Goal: Communication & Community: Answer question/provide support

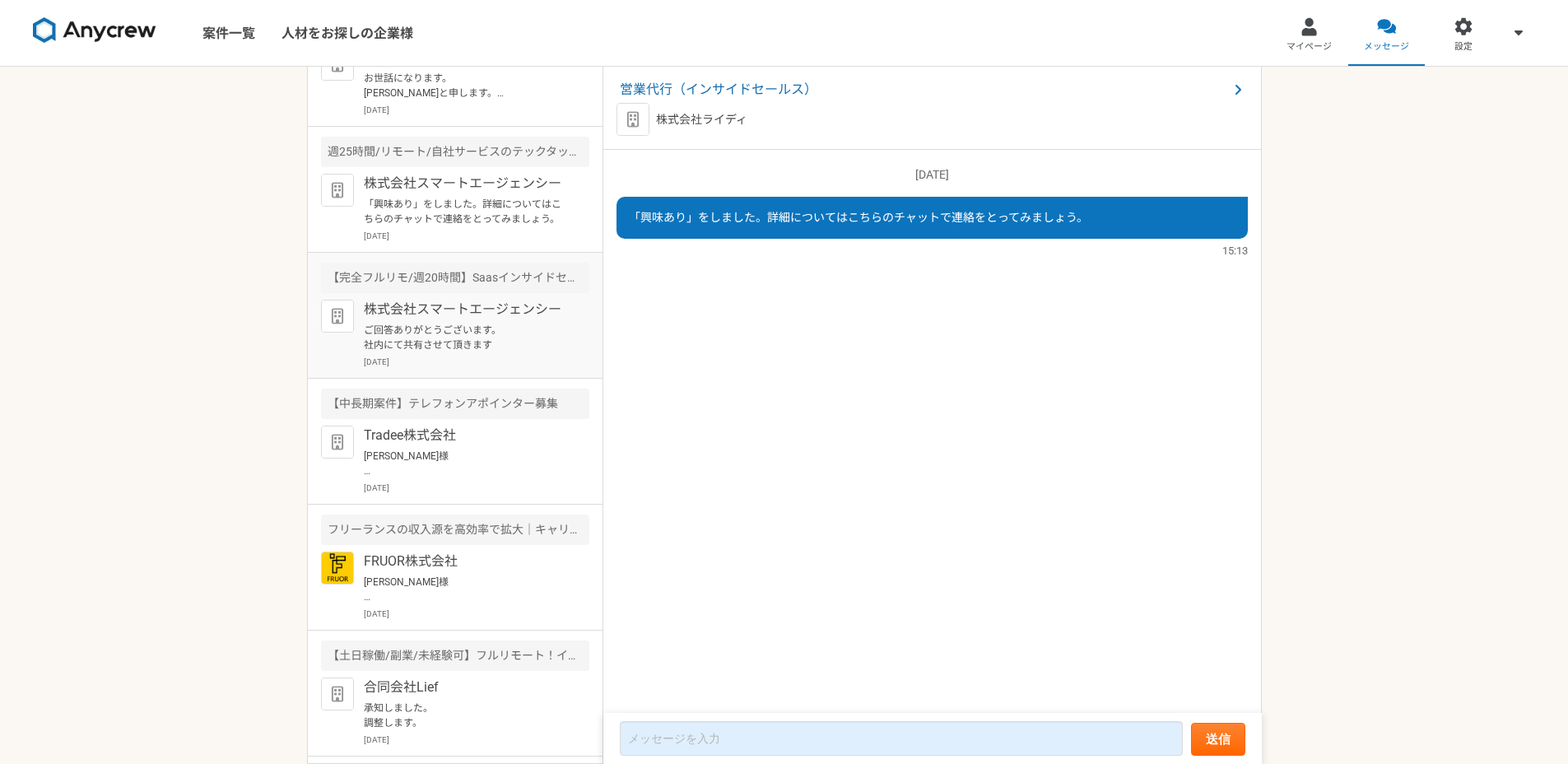
scroll to position [53, 0]
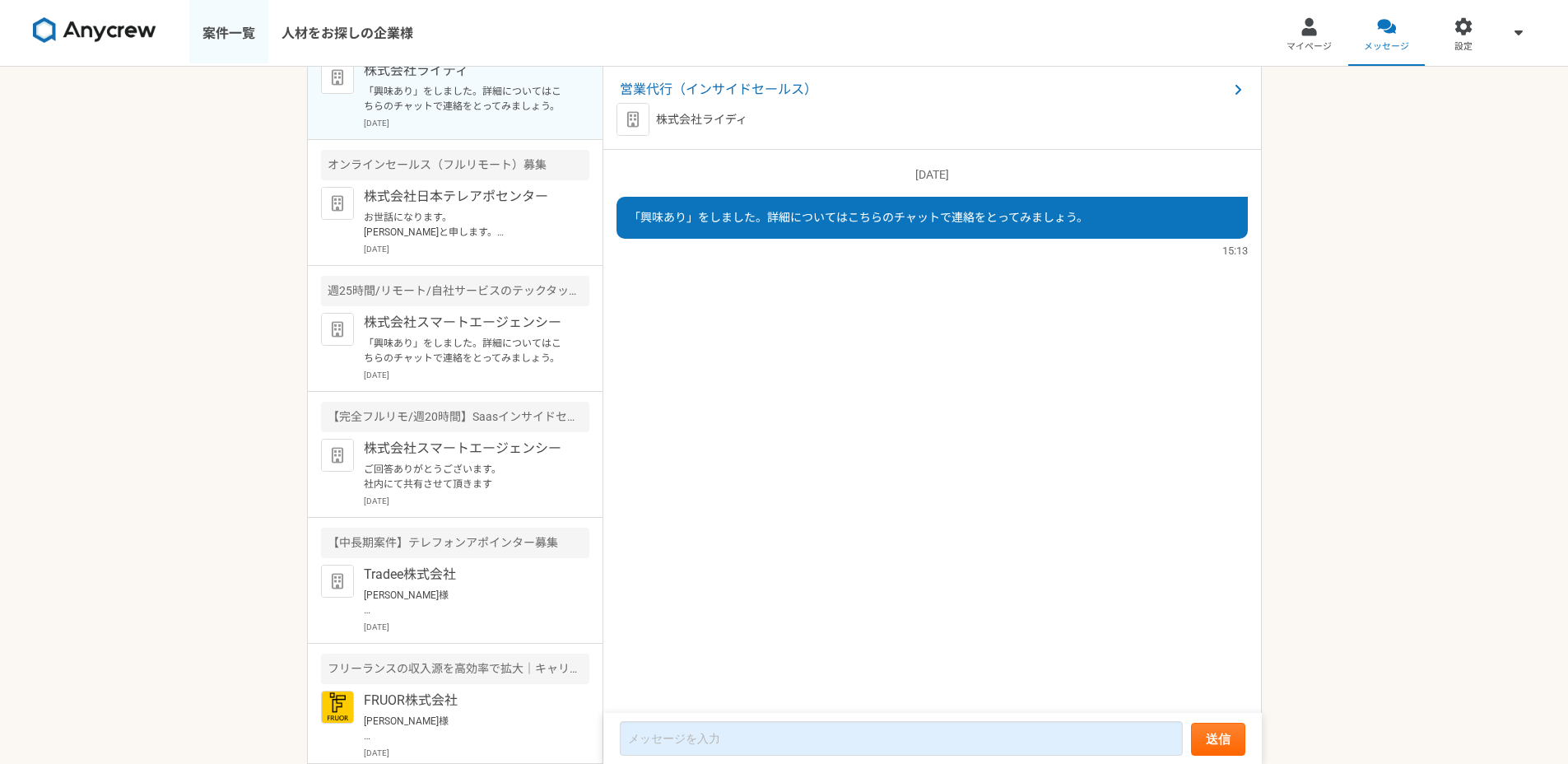
click at [224, 24] on link "案件一覧" at bounding box center [229, 32] width 79 height 66
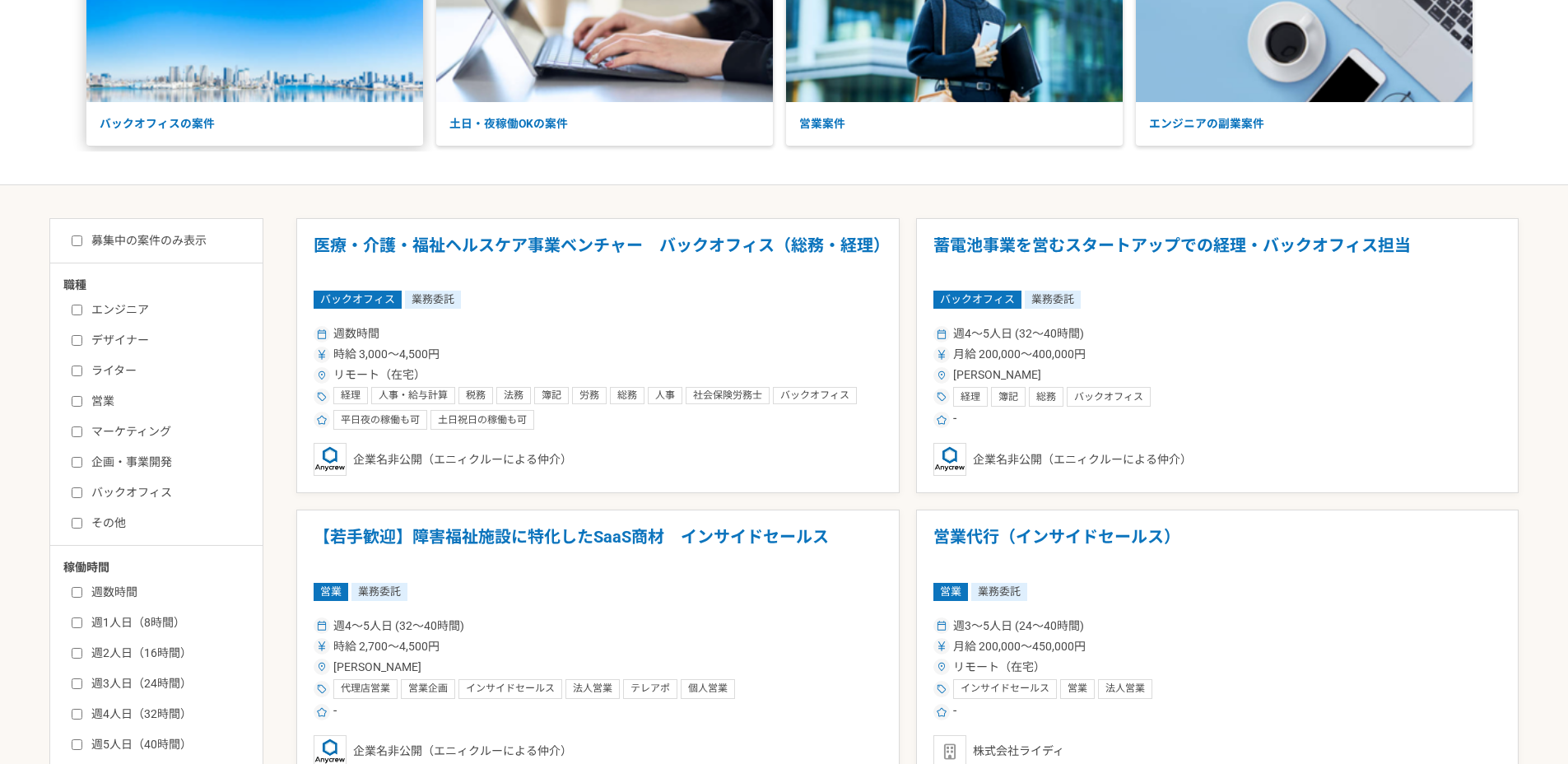
scroll to position [108, 0]
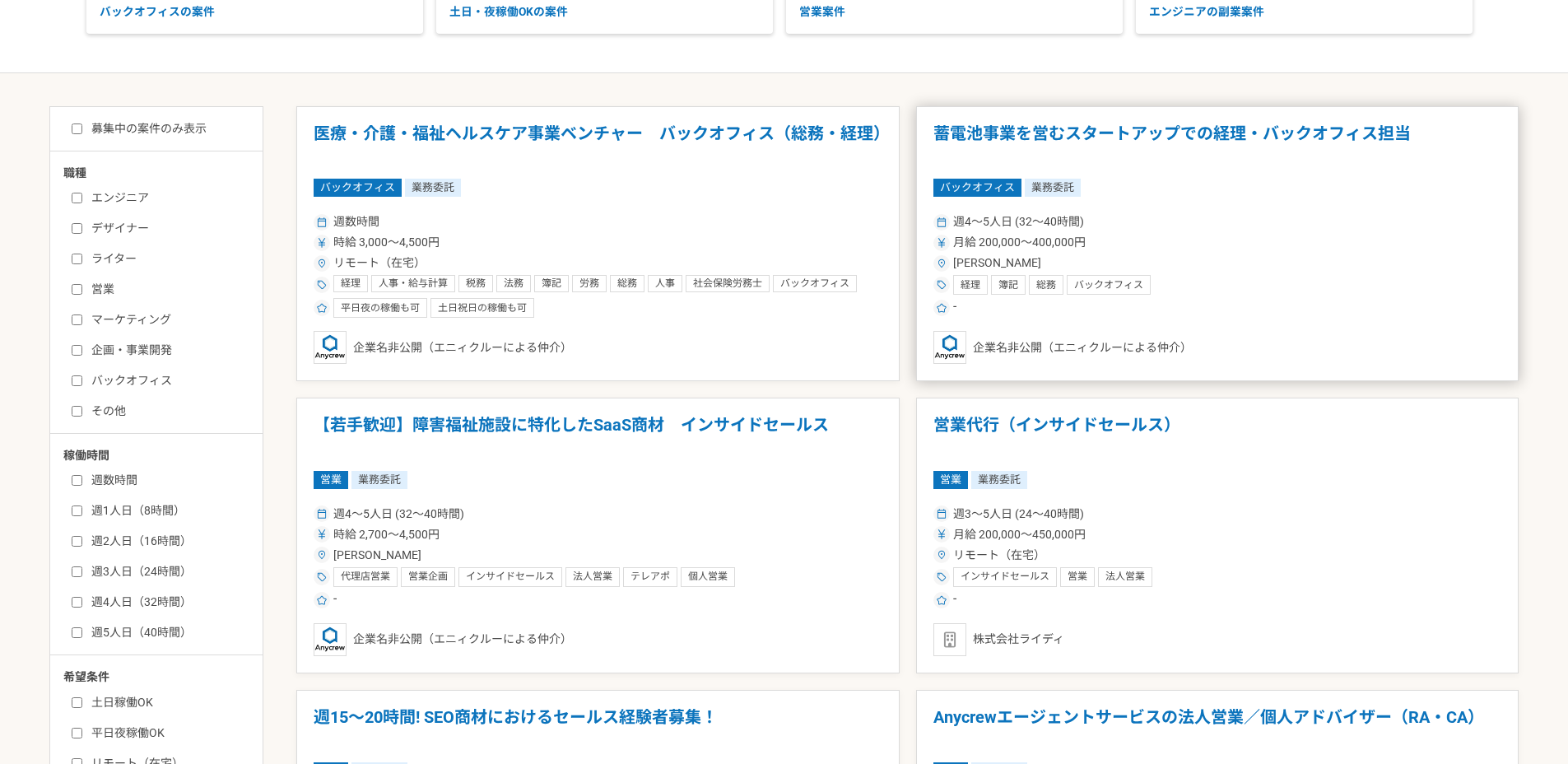
scroll to position [307, 0]
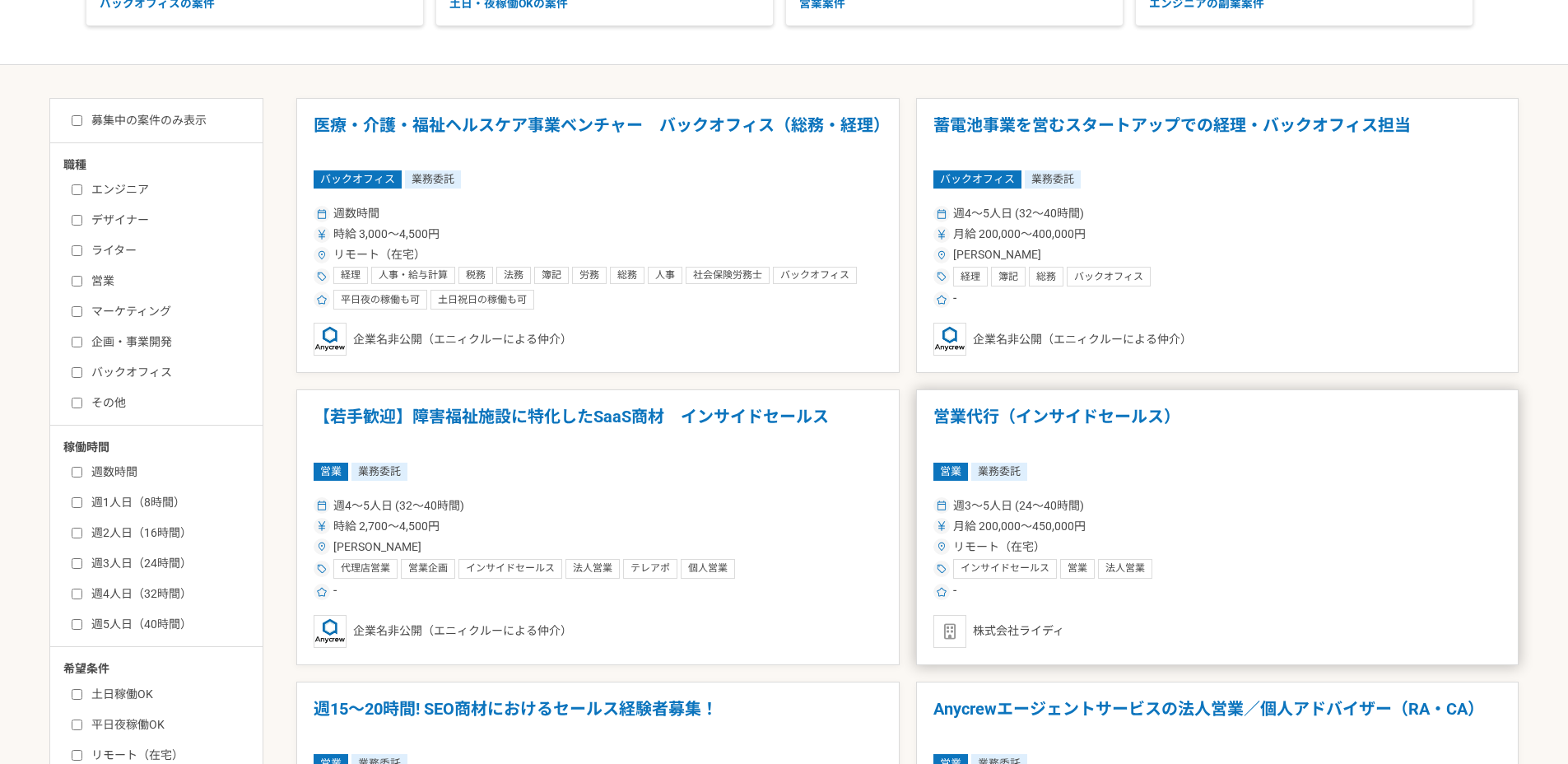
click at [1084, 518] on div "月給 200,000〜450,000円" at bounding box center [1217, 526] width 568 height 17
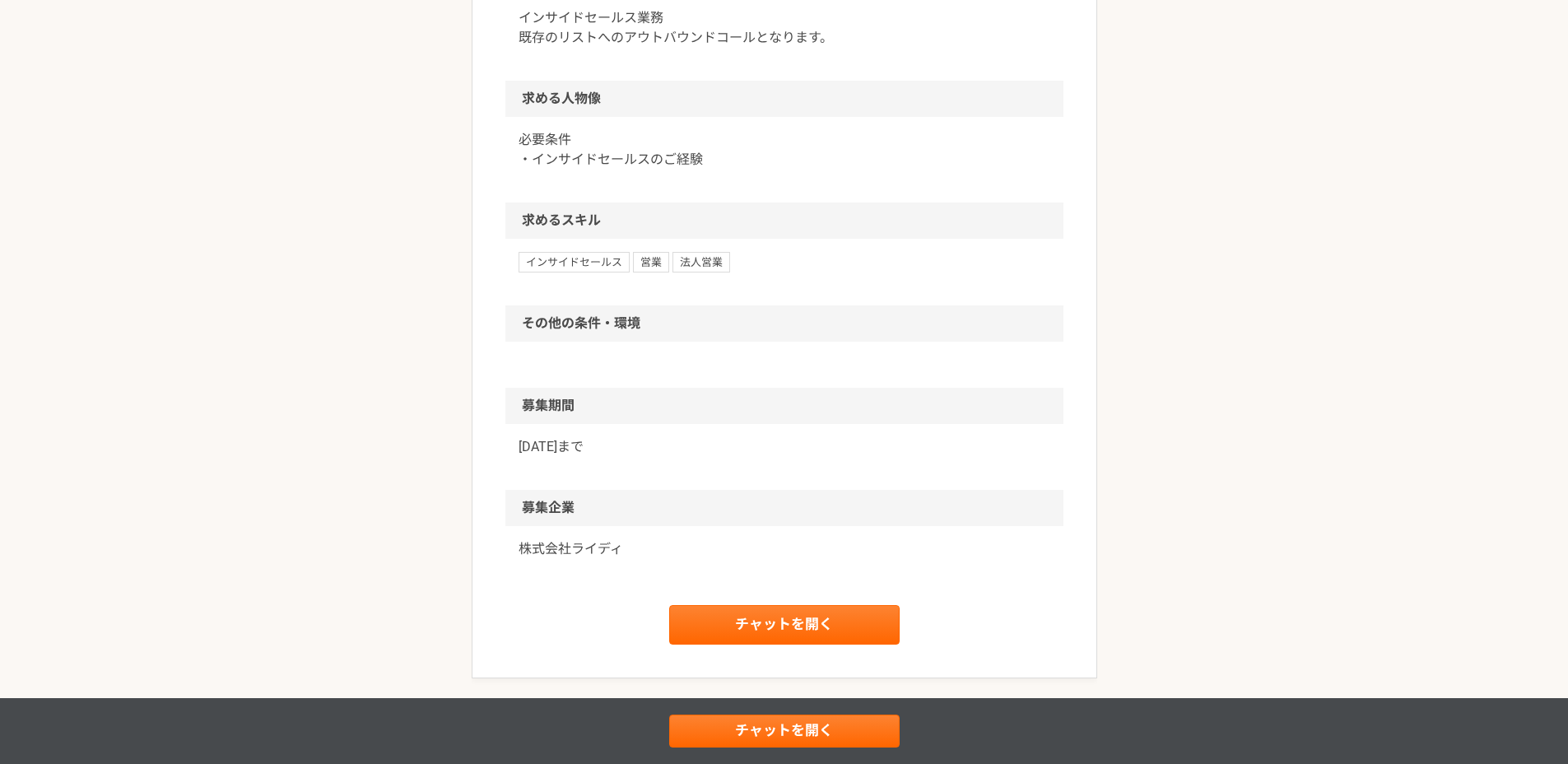
scroll to position [794, 0]
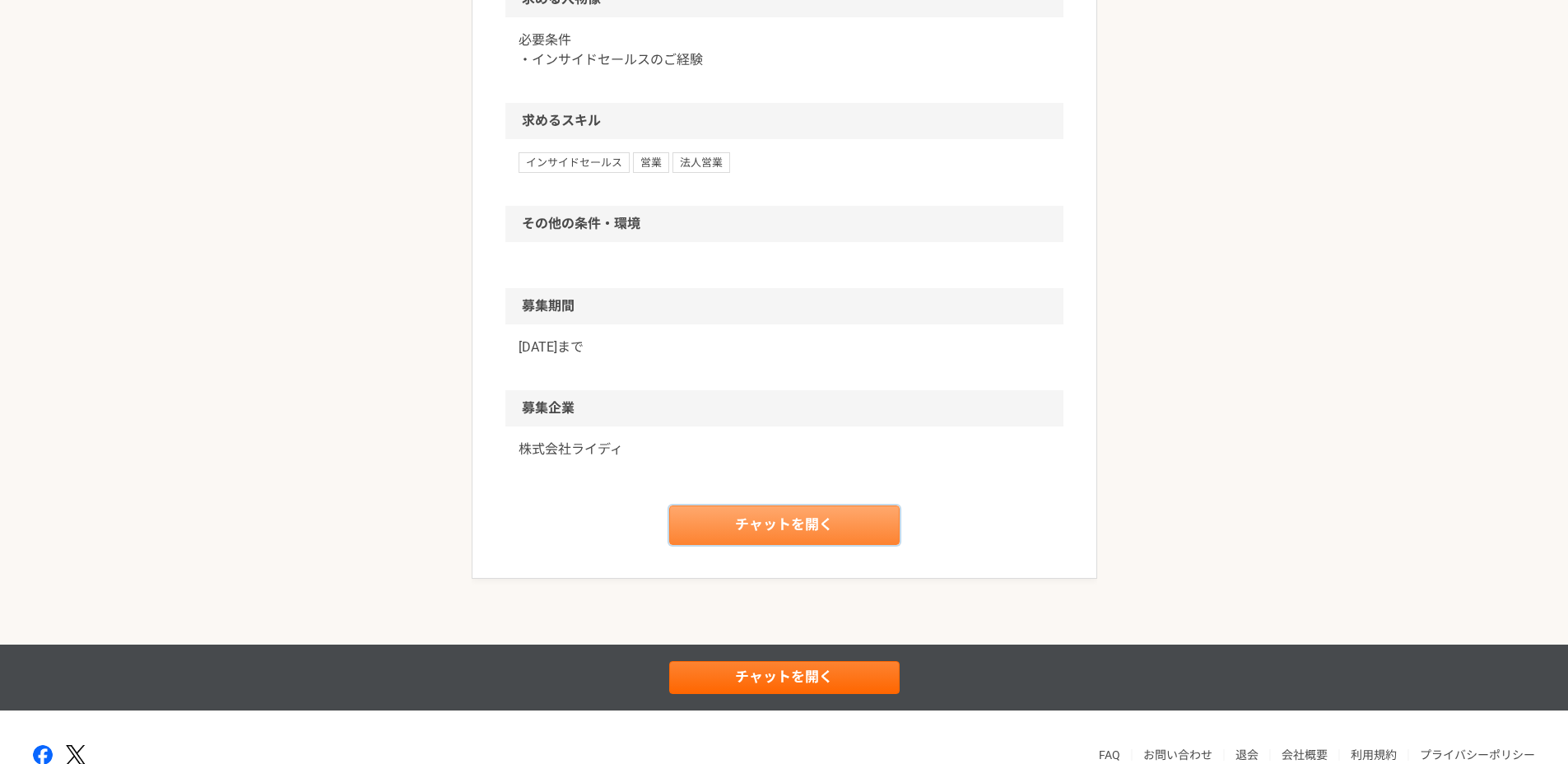
click at [777, 523] on link "チャットを開く" at bounding box center [784, 525] width 231 height 40
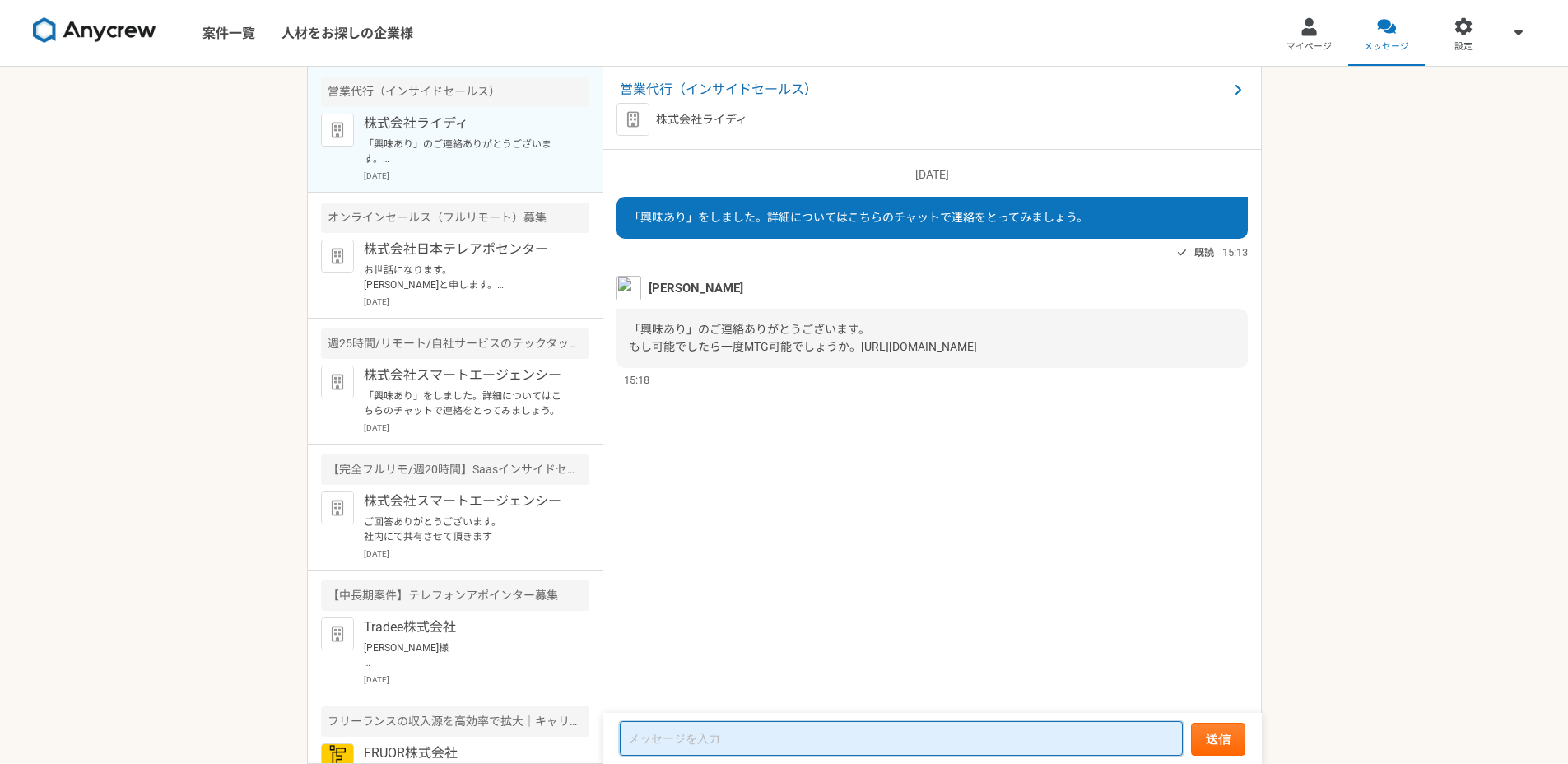
click at [816, 742] on textarea at bounding box center [901, 738] width 563 height 34
type textarea "て"
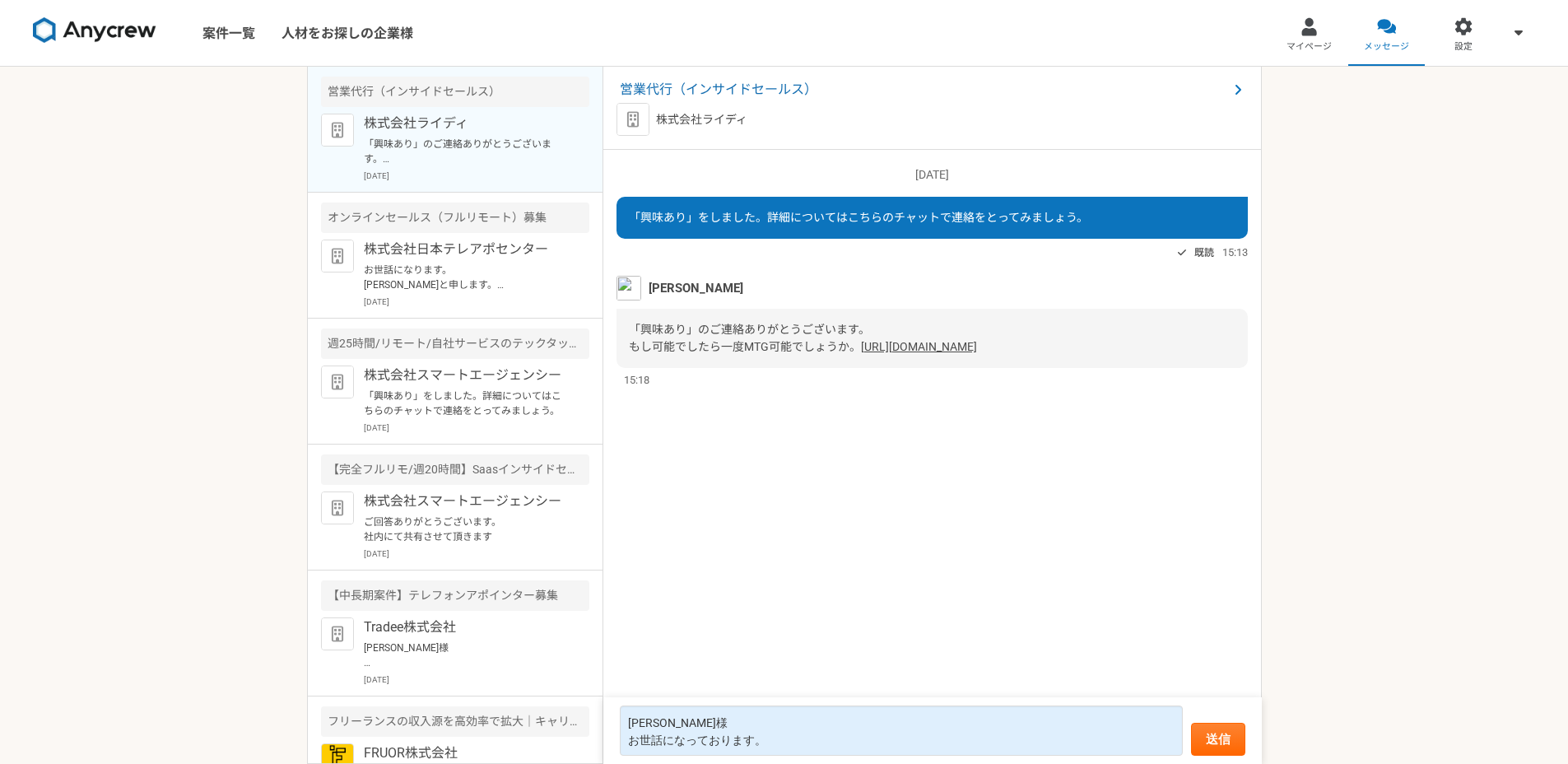
click at [874, 353] on link "https://app.spirinc.com/t/WV84Bz96lyfy979k-zDlG/as/FSrvY-3f2lrsUidPjGa9Y/confir…" at bounding box center [919, 347] width 116 height 13
click at [915, 353] on link "https://app.spirinc.com/t/WV84Bz96lyfy979k-zDlG/as/FSrvY-3f2lrsUidPjGa9Y/confir…" at bounding box center [919, 347] width 116 height 13
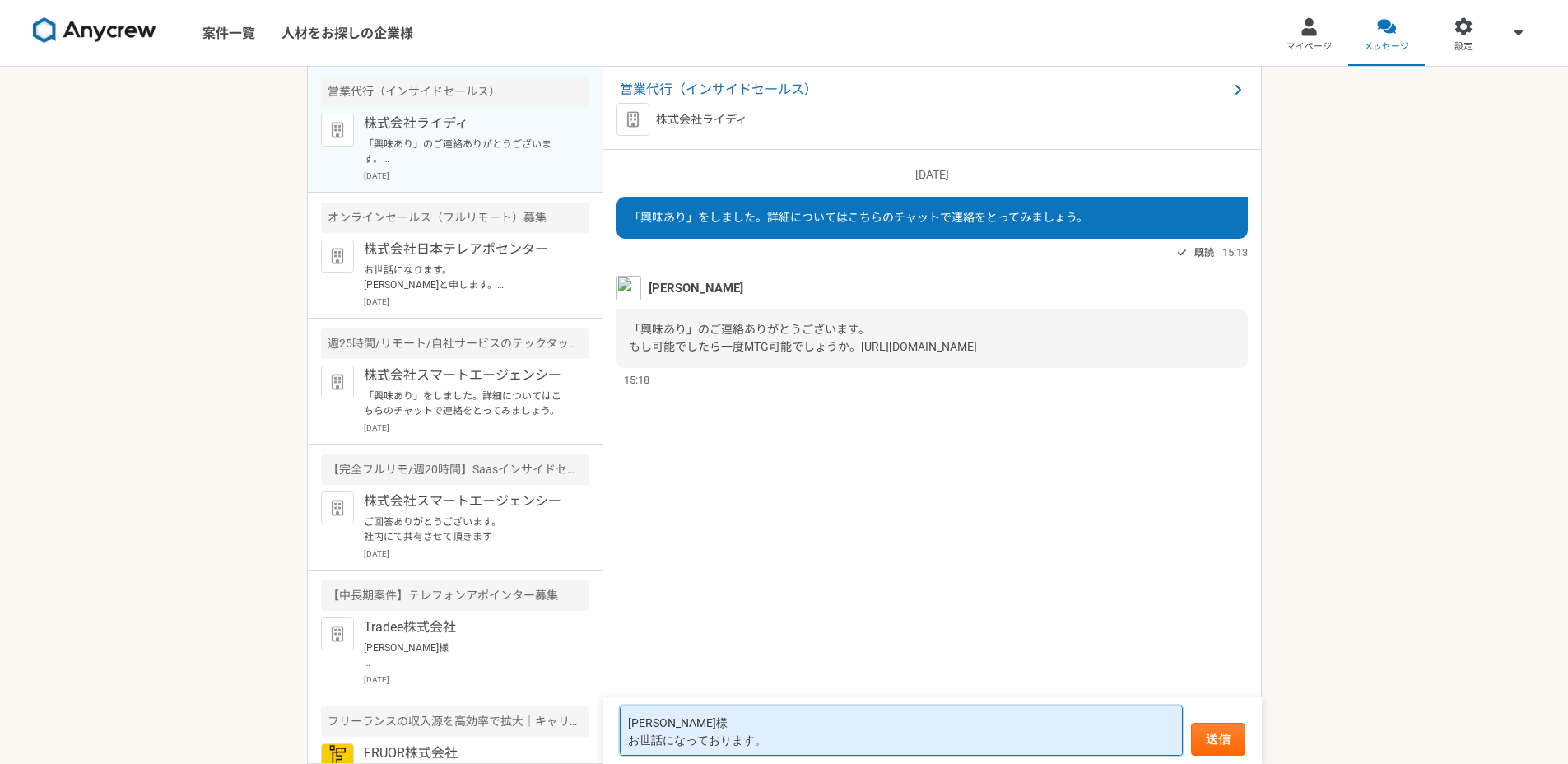
click at [768, 740] on textarea "寺田様 お世話になっております。" at bounding box center [901, 731] width 563 height 50
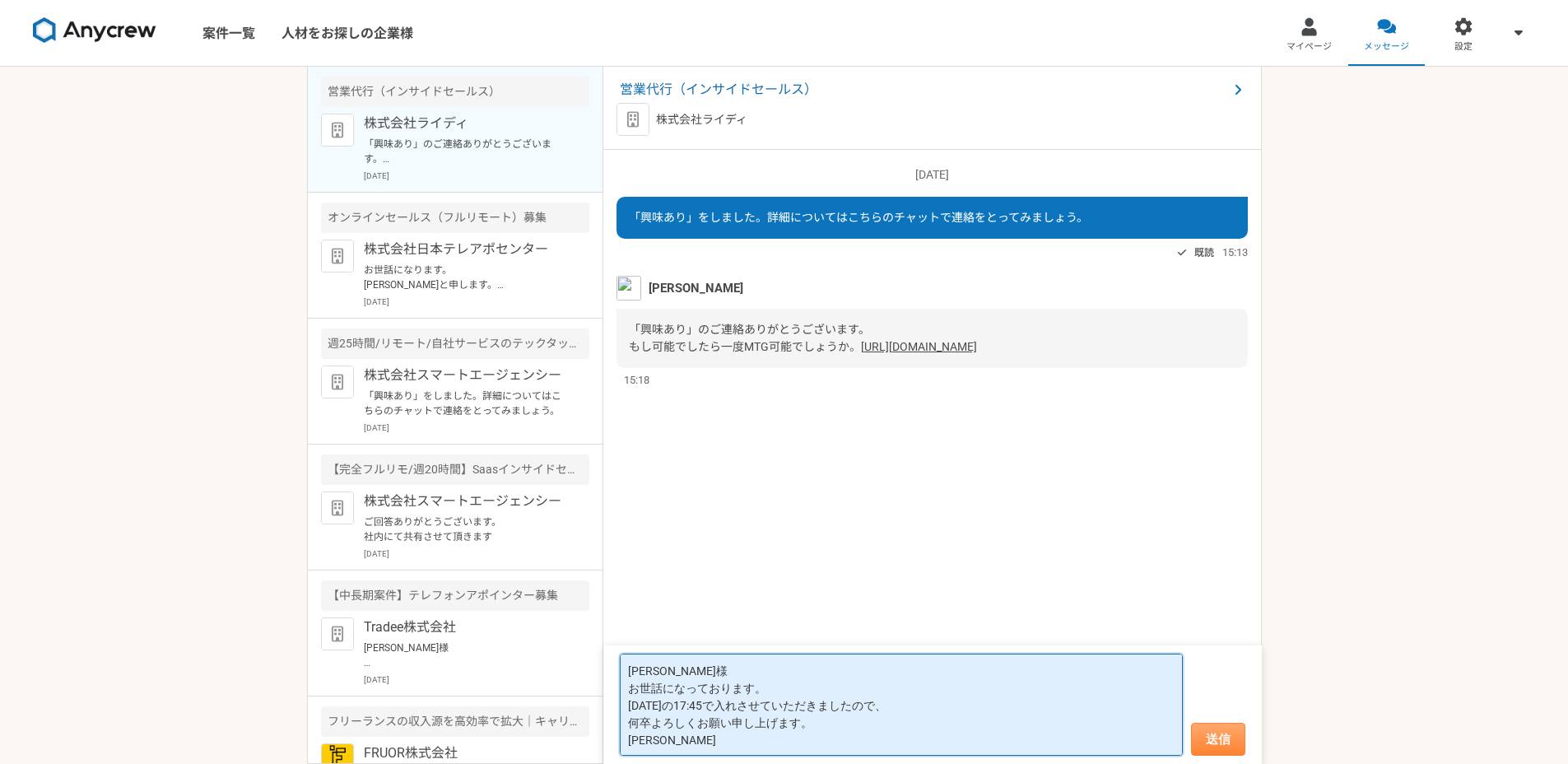
type textarea "[PERSON_NAME]様 お世話になっております。 [DATE]の17:45で入れさせていただきましたので、 何卒よろしくお願い申し上げます。 [GEOG…"
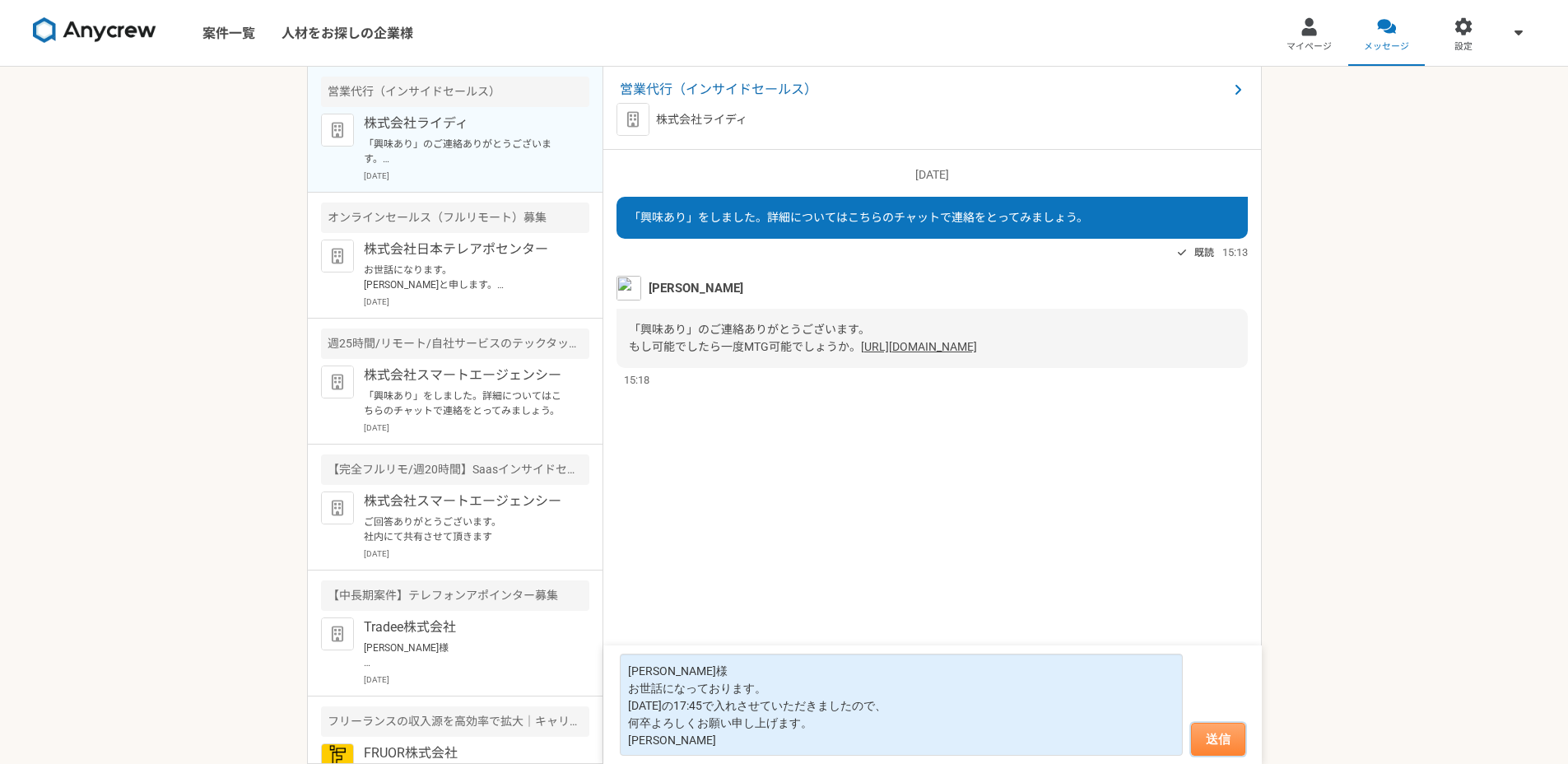
click at [1228, 738] on button "送信" at bounding box center [1218, 739] width 54 height 33
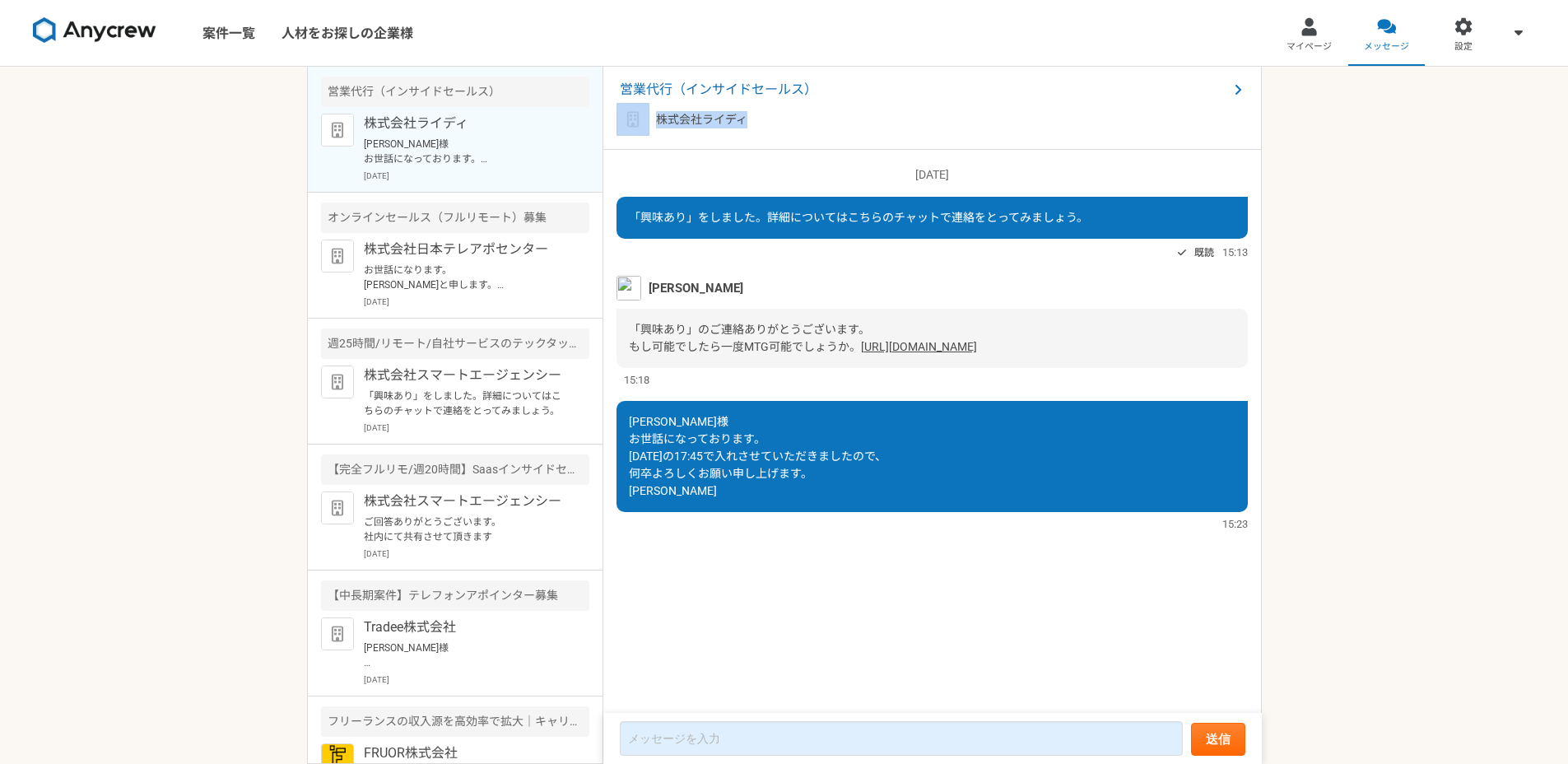
drag, startPoint x: 746, startPoint y: 118, endPoint x: 640, endPoint y: 122, distance: 106.1
click at [640, 122] on div "株式会社ライディ" at bounding box center [932, 119] width 631 height 33
copy div "株式会社ライディ"
click at [627, 281] on img at bounding box center [629, 287] width 24 height 24
click at [650, 294] on span "[PERSON_NAME]" at bounding box center [695, 288] width 94 height 18
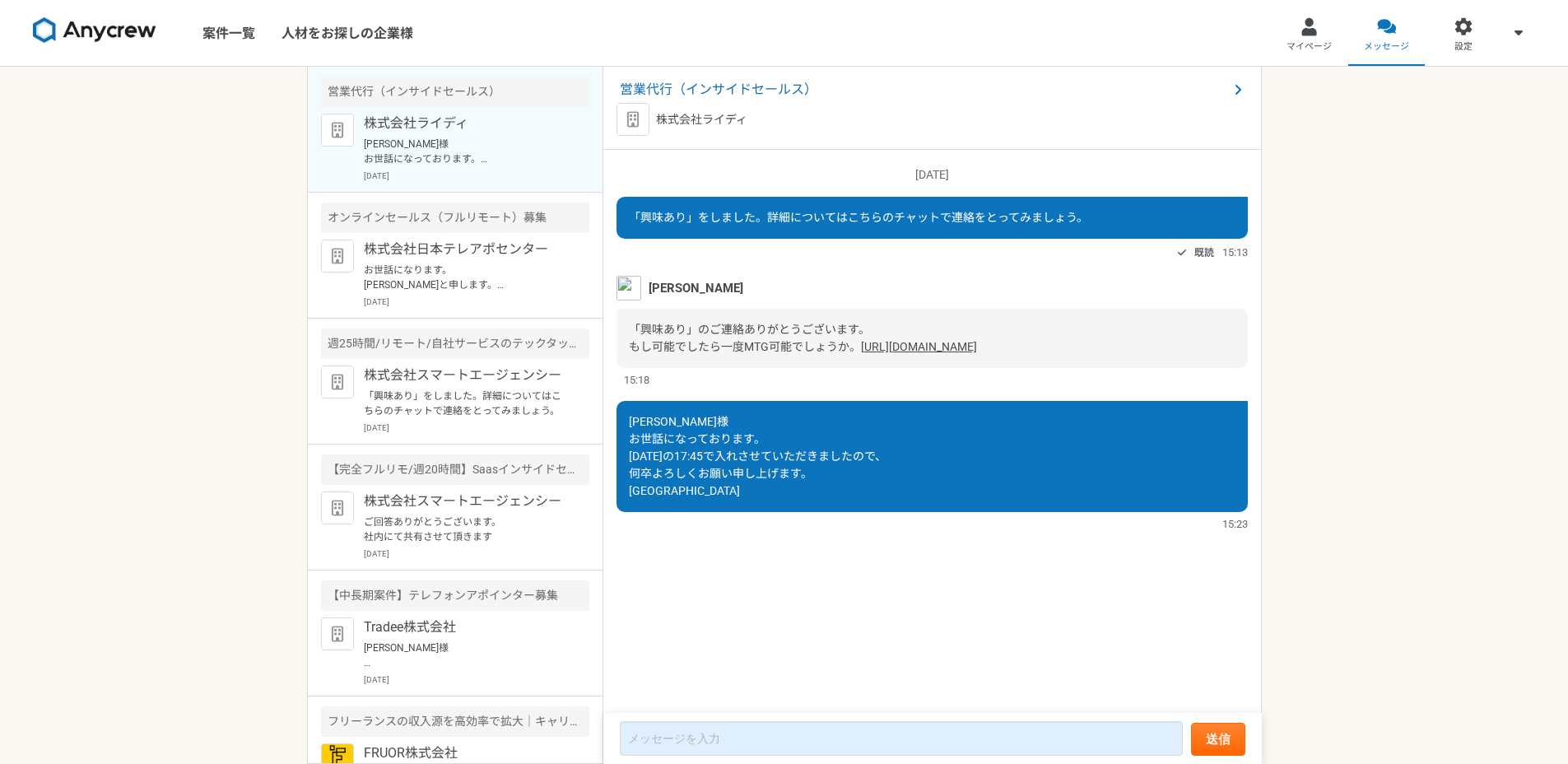
click at [663, 286] on span "[PERSON_NAME]" at bounding box center [695, 288] width 94 height 18
click at [725, 83] on span "営業代行（インサイドセールス）" at bounding box center [923, 90] width 608 height 20
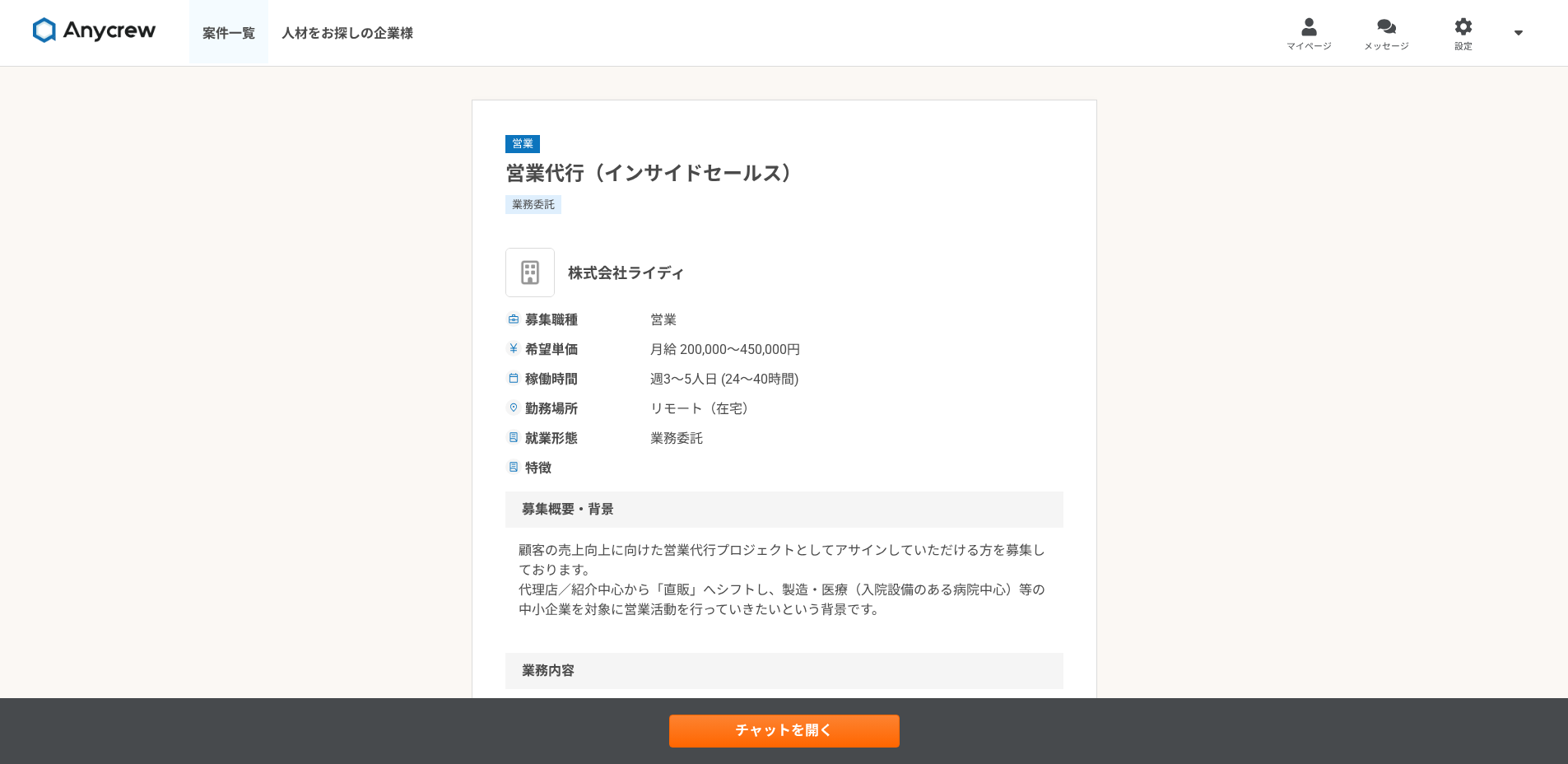
click at [225, 24] on link "案件一覧" at bounding box center [229, 32] width 79 height 66
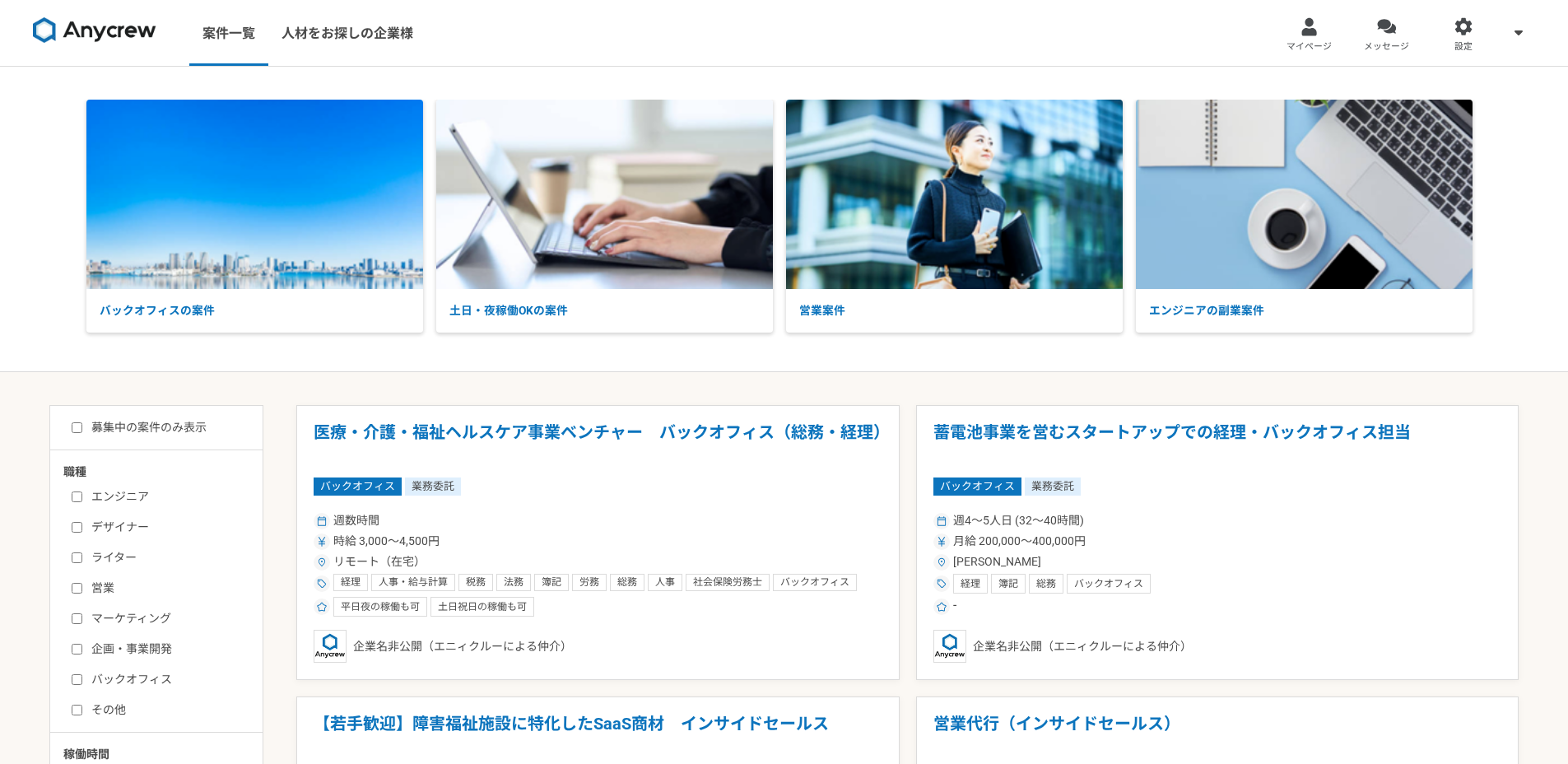
click at [101, 21] on img at bounding box center [94, 30] width 123 height 26
click at [1374, 31] on link "メッセージ" at bounding box center [1387, 32] width 77 height 66
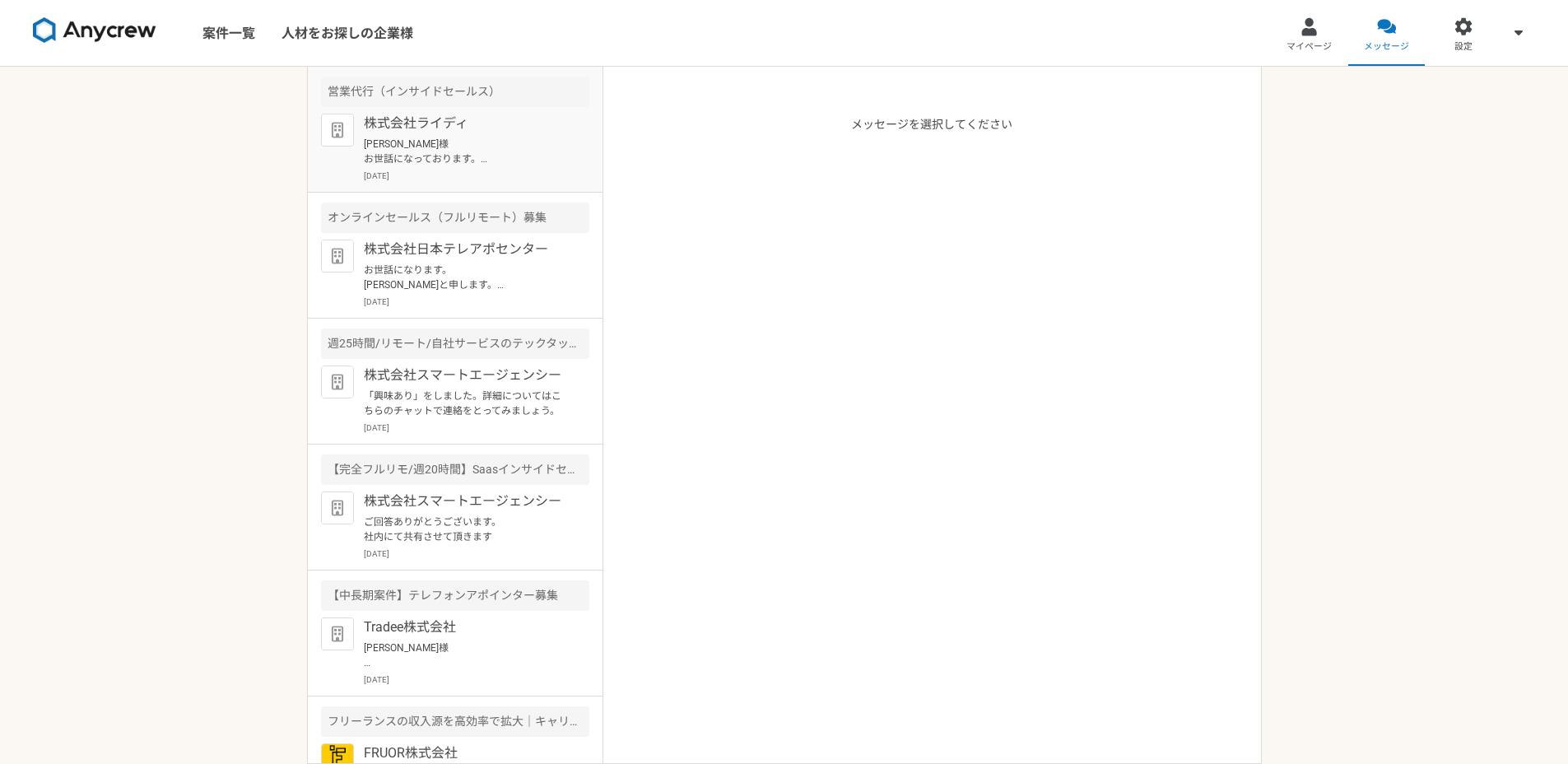
click at [479, 136] on p "[PERSON_NAME]様 お世話になっております。 [DATE]の17:45で入れさせていただきましたので、 何卒よろしくお願い申し上げます。 [GEOG…" at bounding box center [465, 151] width 203 height 30
